Goal: Task Accomplishment & Management: Manage account settings

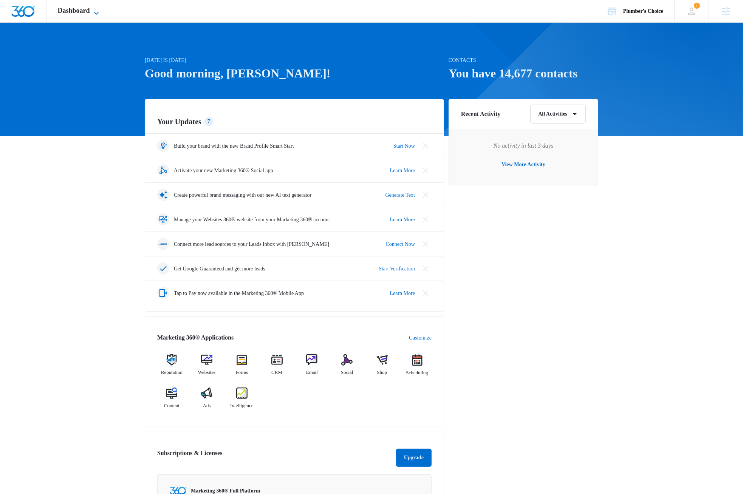
click at [99, 13] on icon at bounding box center [96, 13] width 5 height 3
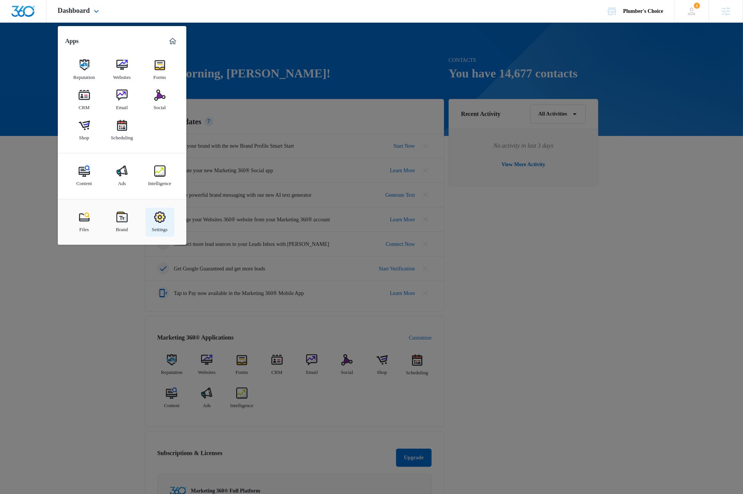
click at [159, 221] on img at bounding box center [159, 217] width 11 height 11
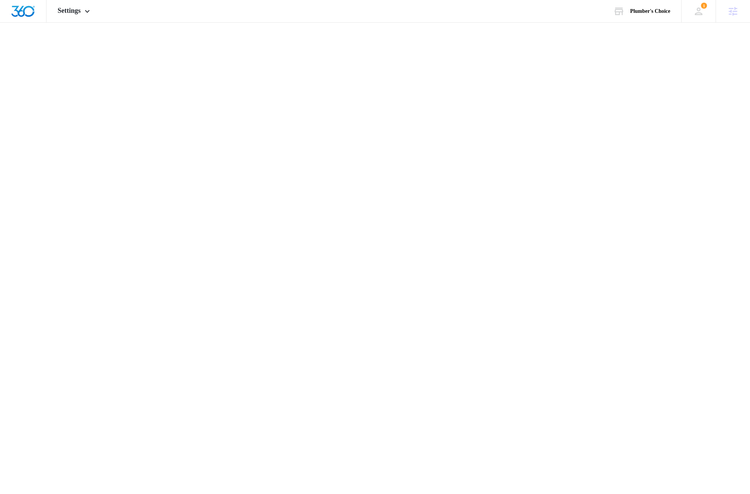
select select "US"
select select "America/New_York"
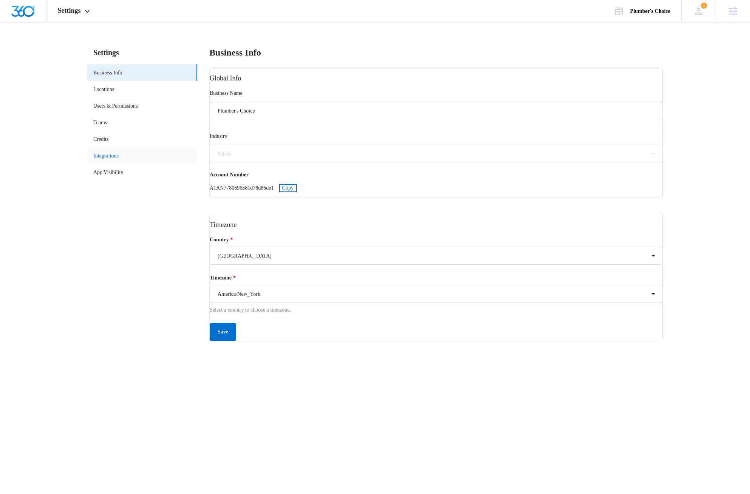
select select "72"
click at [111, 88] on link "Locations" at bounding box center [103, 89] width 21 height 8
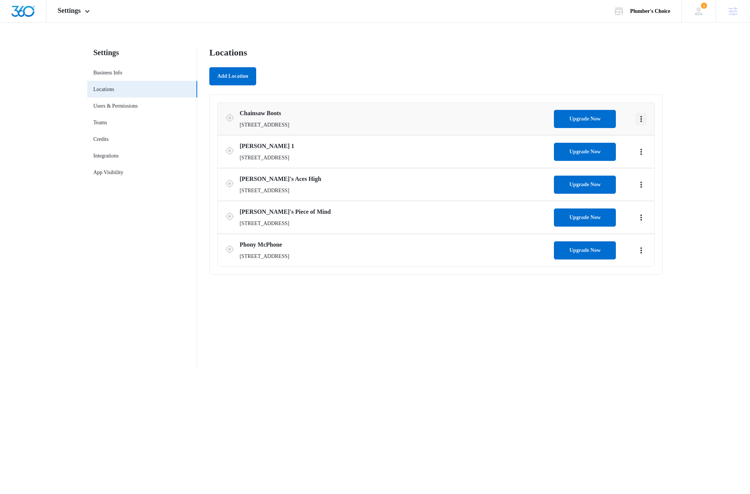
click at [642, 121] on icon "Actions" at bounding box center [641, 118] width 9 height 9
click at [653, 141] on link "Edit" at bounding box center [649, 140] width 9 height 6
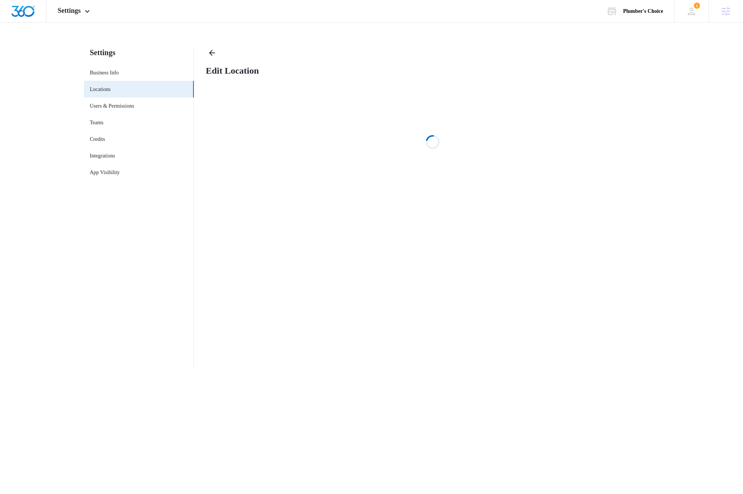
select select "[US_STATE]"
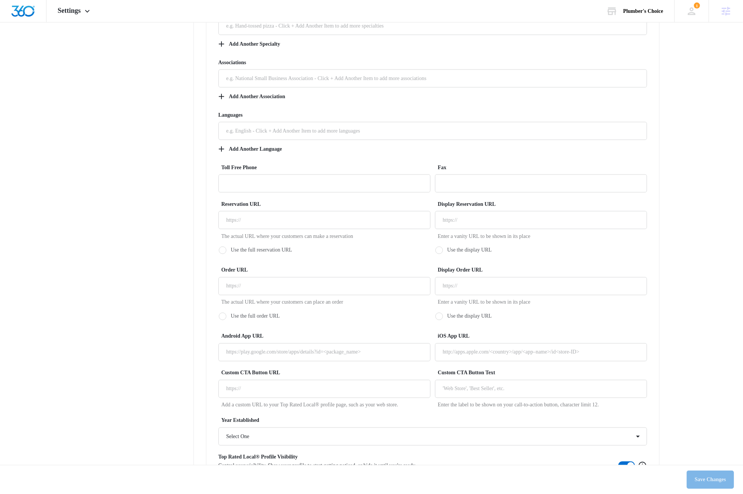
scroll to position [1183, 0]
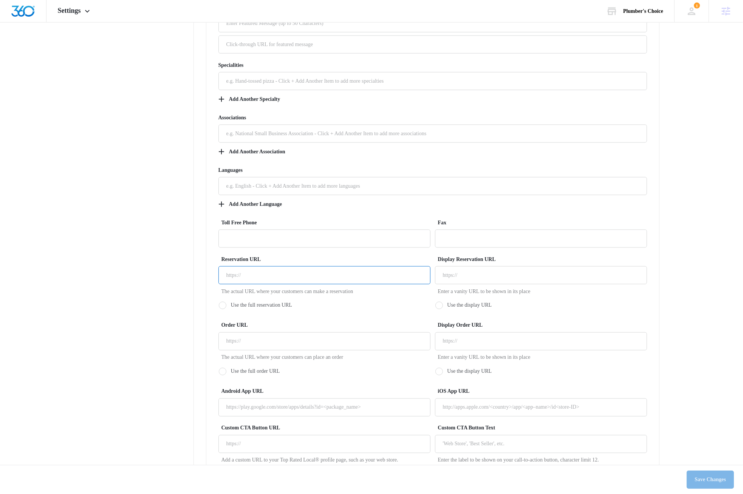
click at [252, 266] on input "Reservation URL" at bounding box center [324, 275] width 212 height 18
click at [336, 266] on input "[URL]" at bounding box center [324, 275] width 212 height 18
drag, startPoint x: 336, startPoint y: 210, endPoint x: 202, endPoint y: 206, distance: 133.8
type input "[URL]"
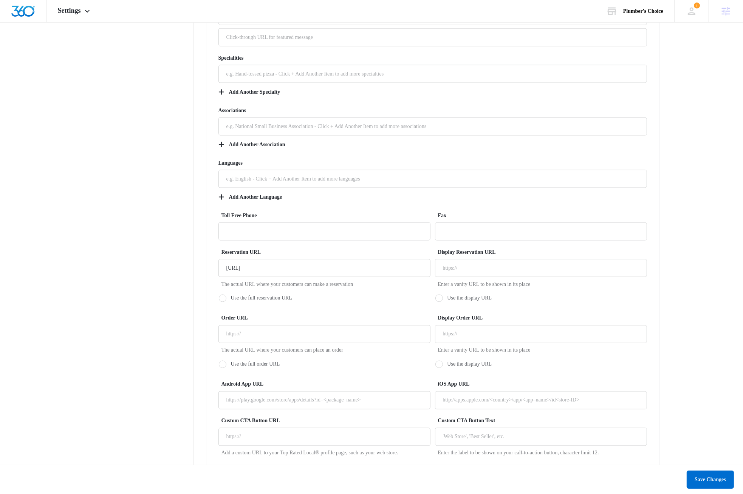
scroll to position [1200, 0]
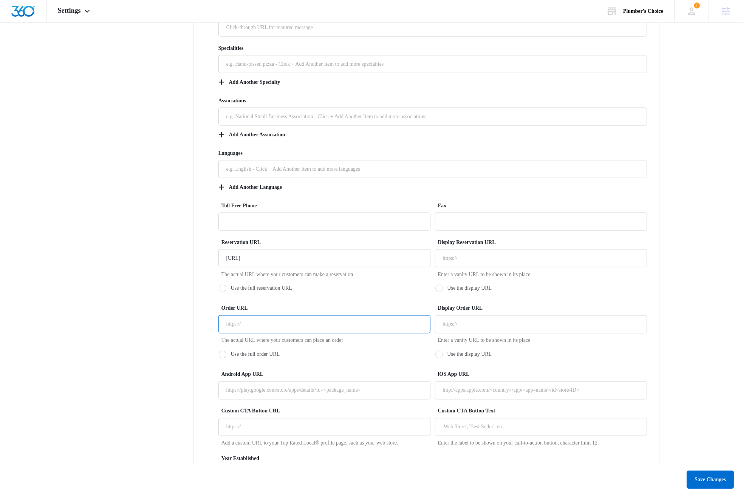
click at [295, 316] on input "Order URL" at bounding box center [324, 325] width 212 height 18
paste input "[URL]"
click at [372, 280] on div "Use the full reservation URL Use the display URL" at bounding box center [432, 288] width 428 height 17
click at [384, 280] on div "Use the full reservation URL Use the display URL" at bounding box center [432, 288] width 428 height 17
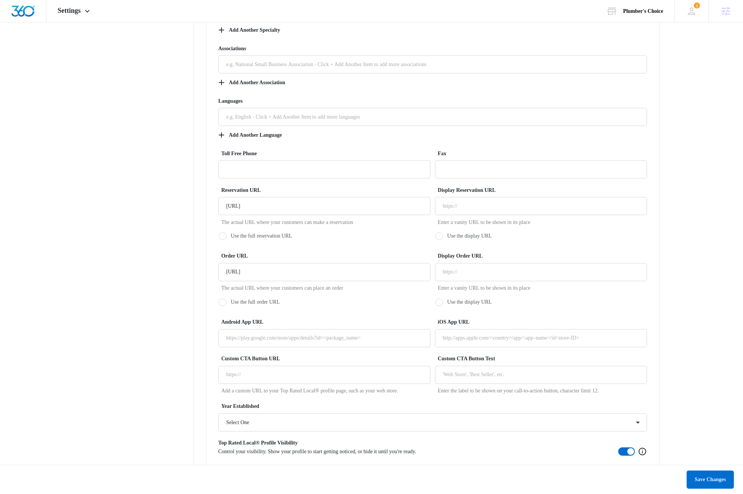
scroll to position [1262, 0]
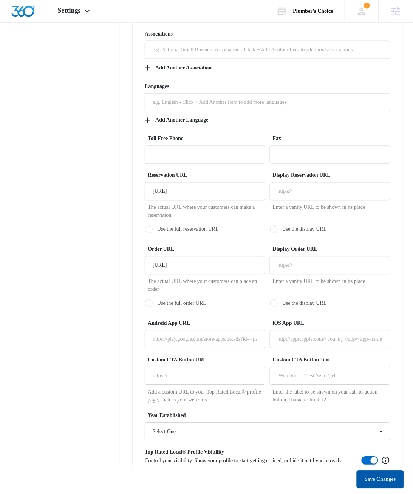
click at [377, 486] on button "Save Changes" at bounding box center [380, 480] width 47 height 18
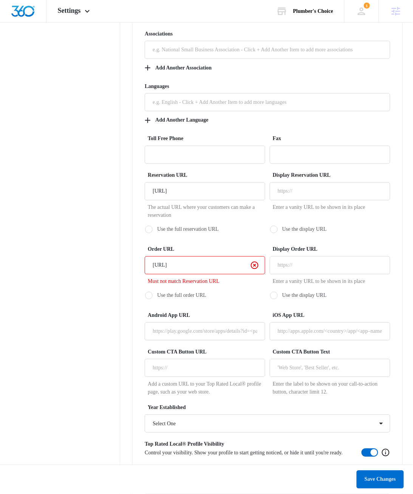
click at [231, 183] on input "[URL]" at bounding box center [205, 192] width 121 height 18
click at [231, 257] on input "[URL]" at bounding box center [205, 266] width 121 height 18
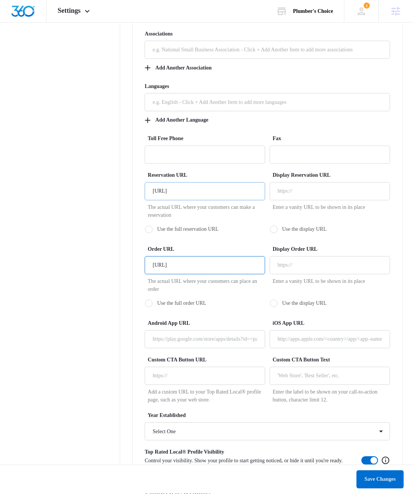
type input "[URL]"
click at [251, 183] on input "[URL]" at bounding box center [205, 192] width 121 height 18
click at [255, 183] on input "[URL]" at bounding box center [205, 192] width 121 height 18
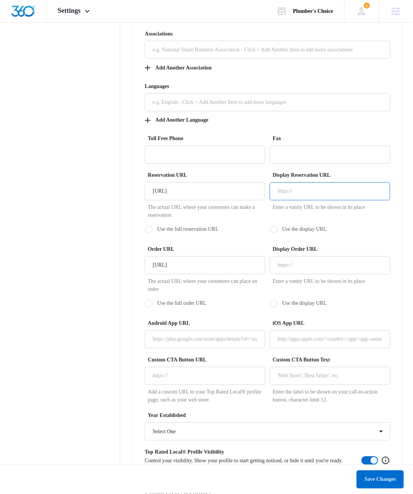
click at [314, 183] on input "Display Reservation URL" at bounding box center [330, 192] width 121 height 18
paste input "[URL]"
type input "[URL]"
click at [371, 226] on label "Use the display URL" at bounding box center [330, 230] width 121 height 8
click at [270, 229] on input "Use the display URL" at bounding box center [270, 229] width 0 height 0
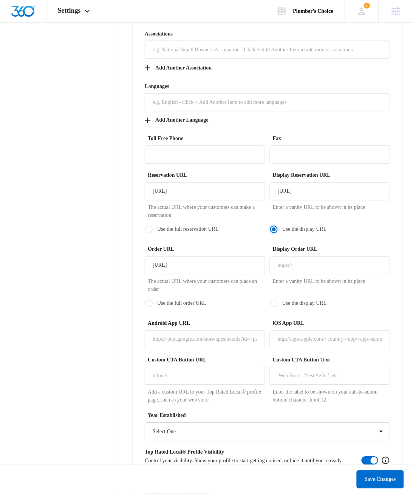
radio input "true"
click at [371, 481] on button "Save Changes" at bounding box center [380, 480] width 47 height 18
click at [153, 226] on div at bounding box center [149, 230] width 8 height 8
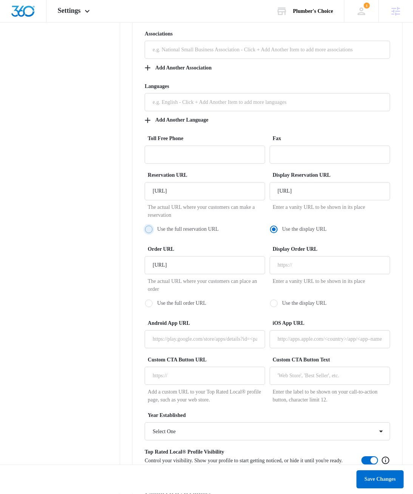
click at [145, 229] on input "Use the full reservation URL" at bounding box center [145, 229] width 0 height 0
radio input "true"
click at [153, 300] on div at bounding box center [149, 304] width 8 height 8
click at [145, 303] on input "Use the full order URL" at bounding box center [145, 303] width 0 height 0
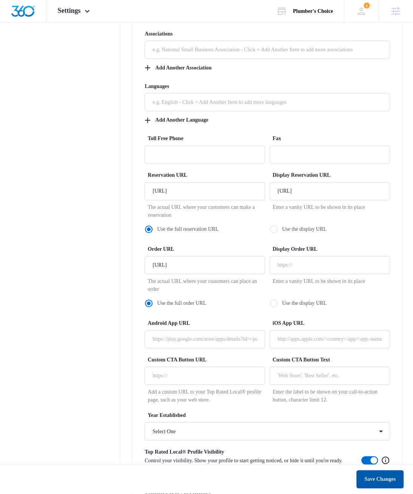
click at [389, 483] on button "Save Changes" at bounding box center [380, 480] width 47 height 18
click at [278, 300] on div at bounding box center [274, 304] width 8 height 8
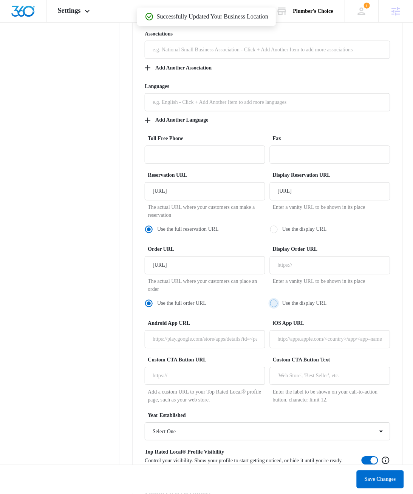
click at [270, 303] on input "Use the display URL" at bounding box center [270, 303] width 0 height 0
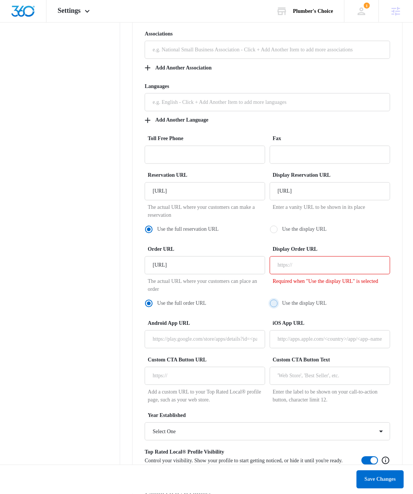
radio input "false"
radio input "true"
drag, startPoint x: 185, startPoint y: 124, endPoint x: 97, endPoint y: 122, distance: 88.4
type input "bogus-reservation.url"
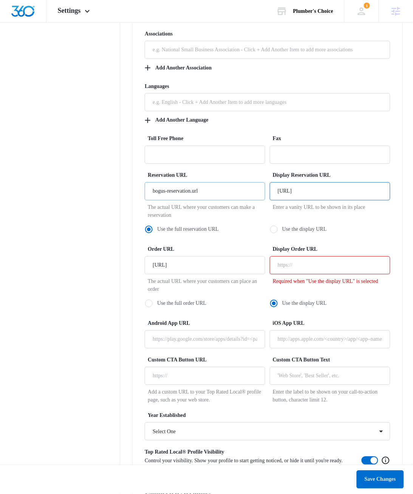
drag, startPoint x: 310, startPoint y: 124, endPoint x: 243, endPoint y: 122, distance: 67.7
click at [243, 172] on div "Reservation URL bogus-reservation.url The actual URL where your customers can m…" at bounding box center [267, 196] width 245 height 48
click at [294, 183] on input "bogus-reservation.url" at bounding box center [330, 192] width 121 height 18
type input "display-reservation.url"
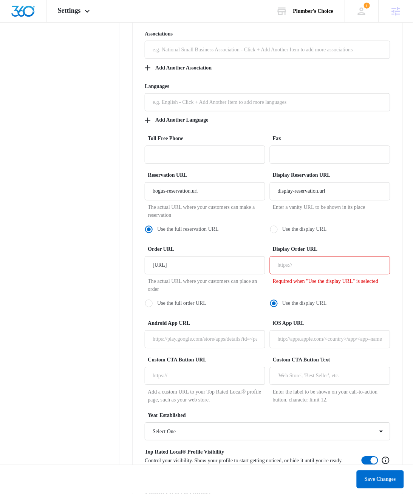
click at [153, 300] on div at bounding box center [149, 304] width 8 height 8
click at [145, 303] on input "Use the full order URL" at bounding box center [145, 303] width 0 height 0
radio input "true"
click at [278, 226] on div at bounding box center [274, 230] width 8 height 8
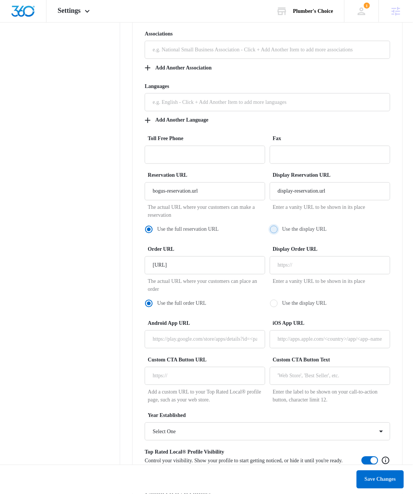
click at [270, 229] on input "Use the display URL" at bounding box center [270, 229] width 0 height 0
radio input "false"
radio input "true"
click at [373, 482] on button "Save Changes" at bounding box center [380, 480] width 47 height 18
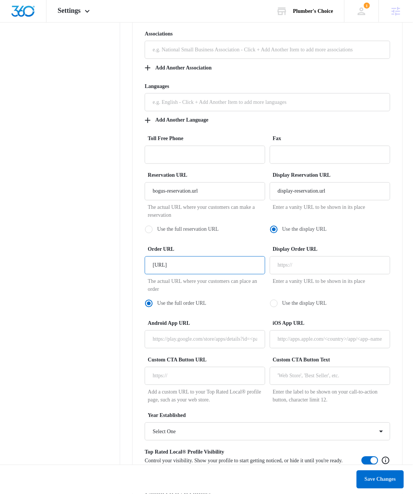
click at [210, 257] on input "[URL]" at bounding box center [205, 266] width 121 height 18
type input "bogus-reservation.url"
click at [374, 482] on button "Save Changes" at bounding box center [380, 480] width 47 height 18
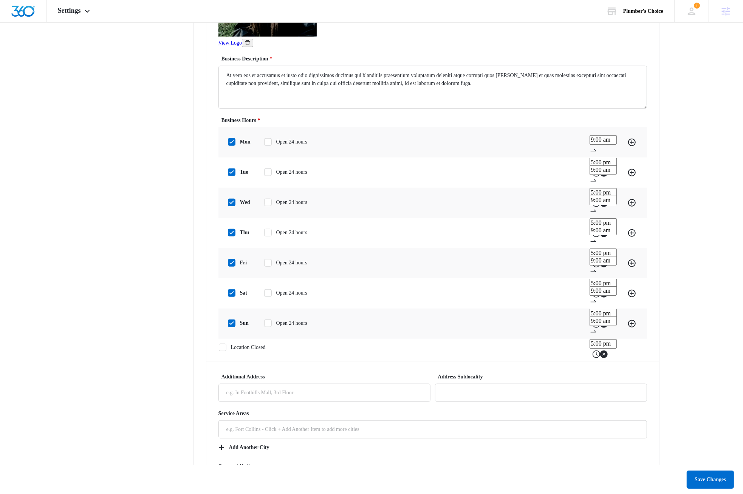
scroll to position [0, 0]
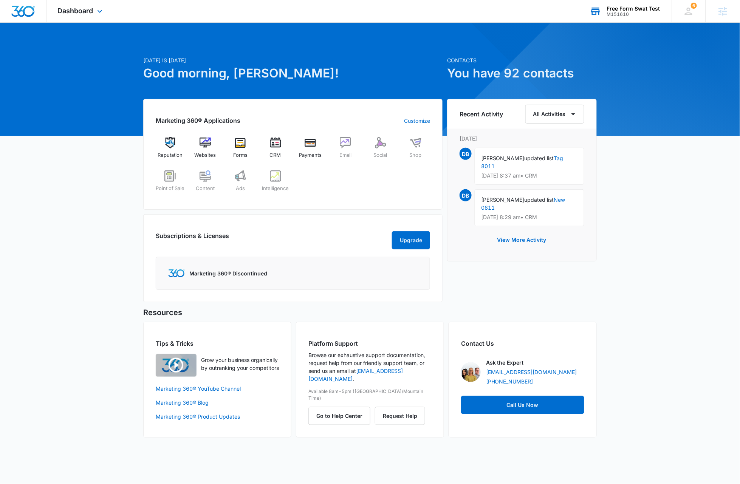
click at [625, 8] on div "Free Form Swat Test" at bounding box center [633, 9] width 53 height 6
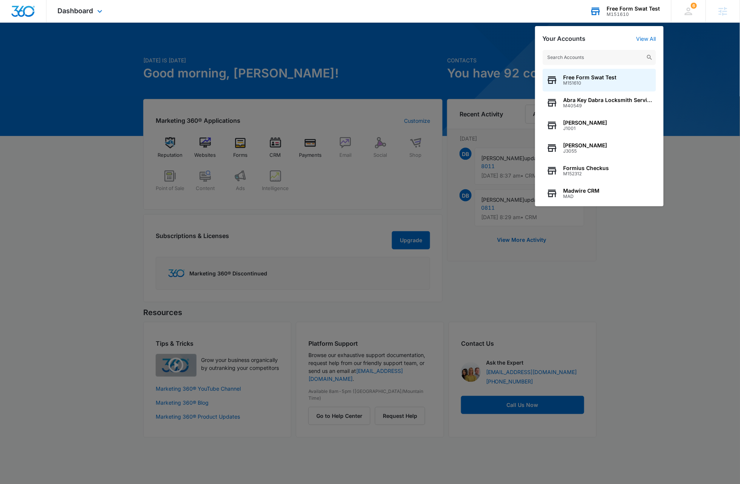
click at [594, 58] on input "text" at bounding box center [599, 57] width 113 height 15
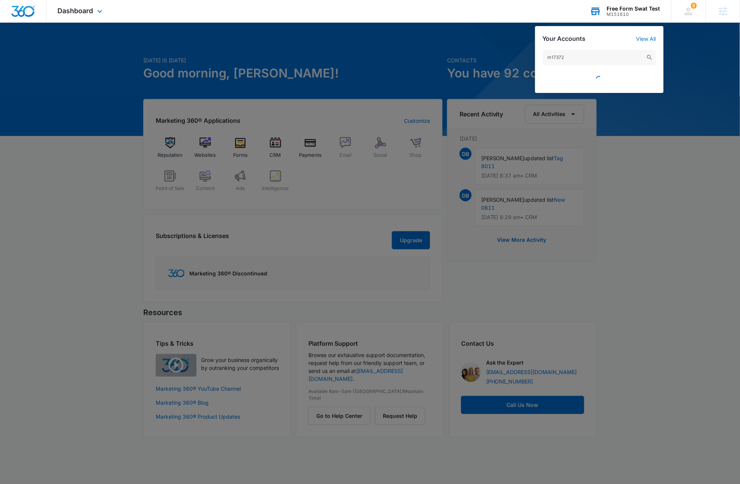
type input "m173722"
